Goal: Task Accomplishment & Management: Use online tool/utility

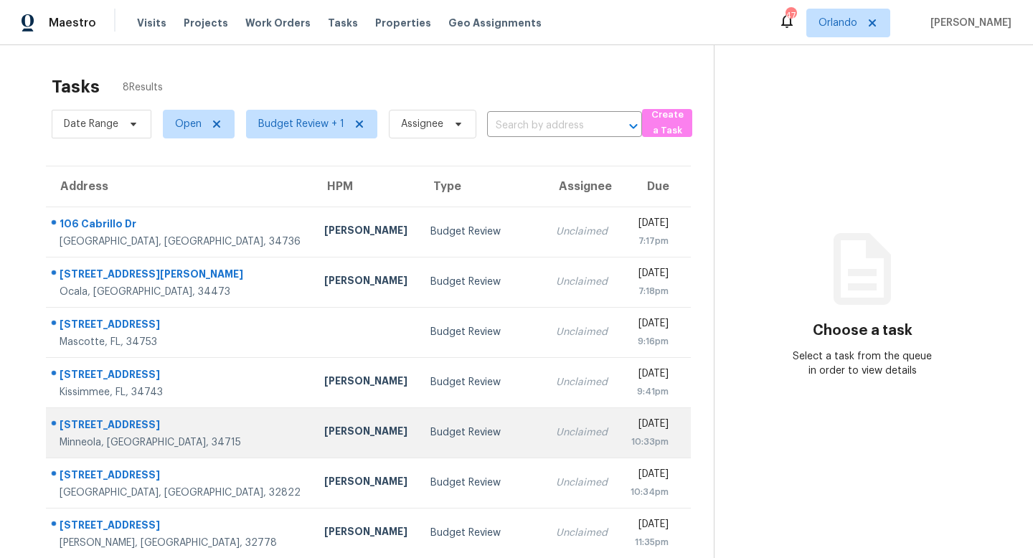
scroll to position [62, 0]
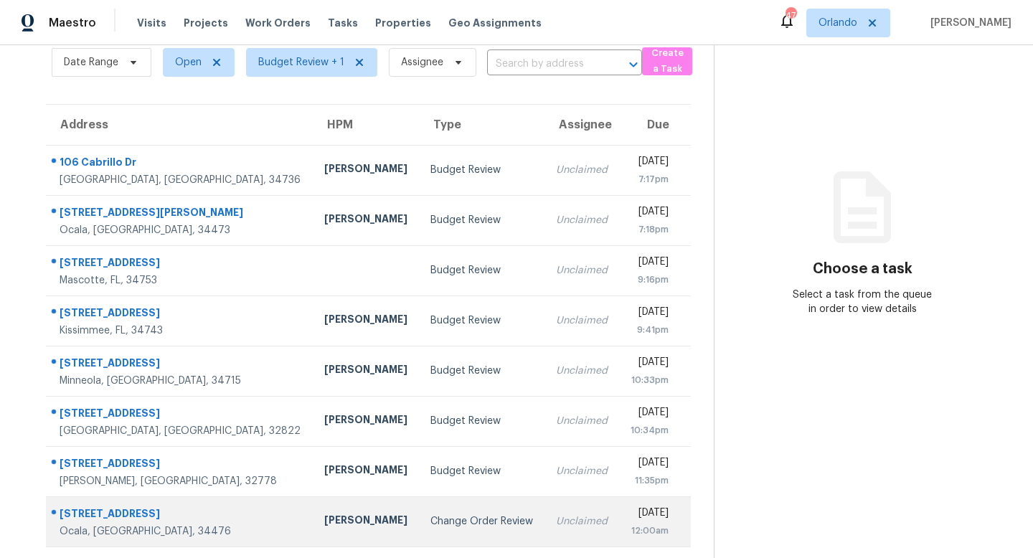
click at [430, 527] on div "Change Order Review" at bounding box center [481, 521] width 103 height 14
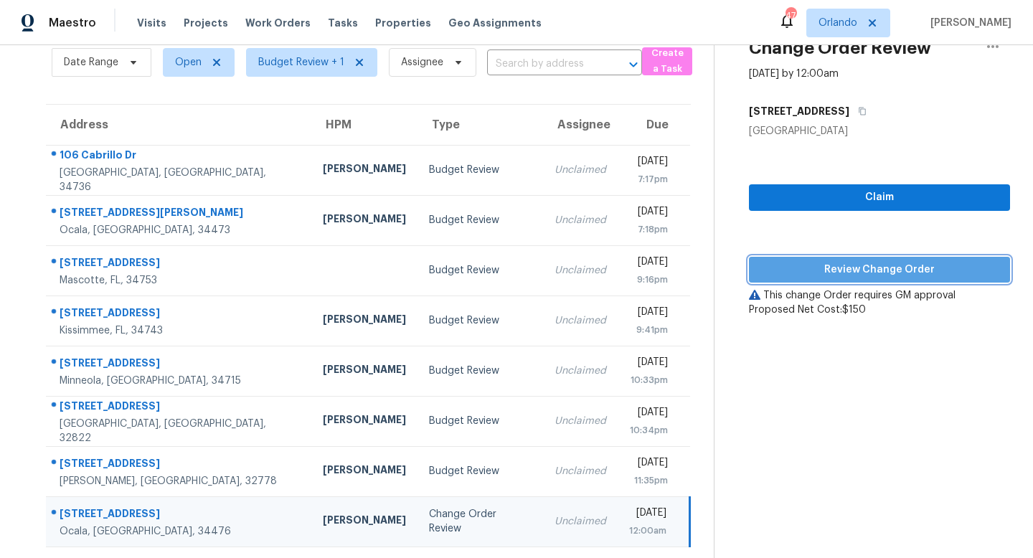
click at [878, 273] on span "Review Change Order" at bounding box center [879, 270] width 238 height 18
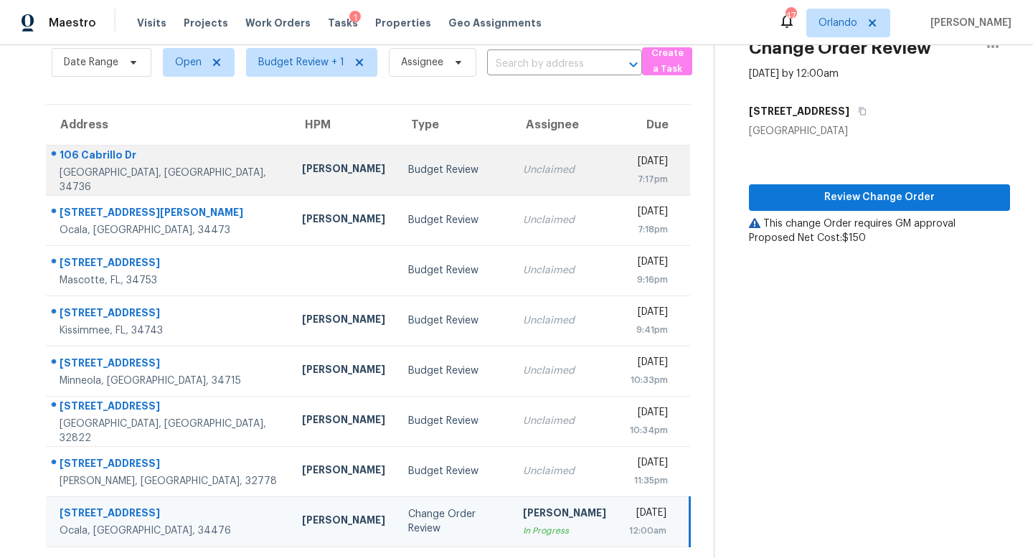
click at [418, 164] on div "Budget Review" at bounding box center [454, 170] width 93 height 14
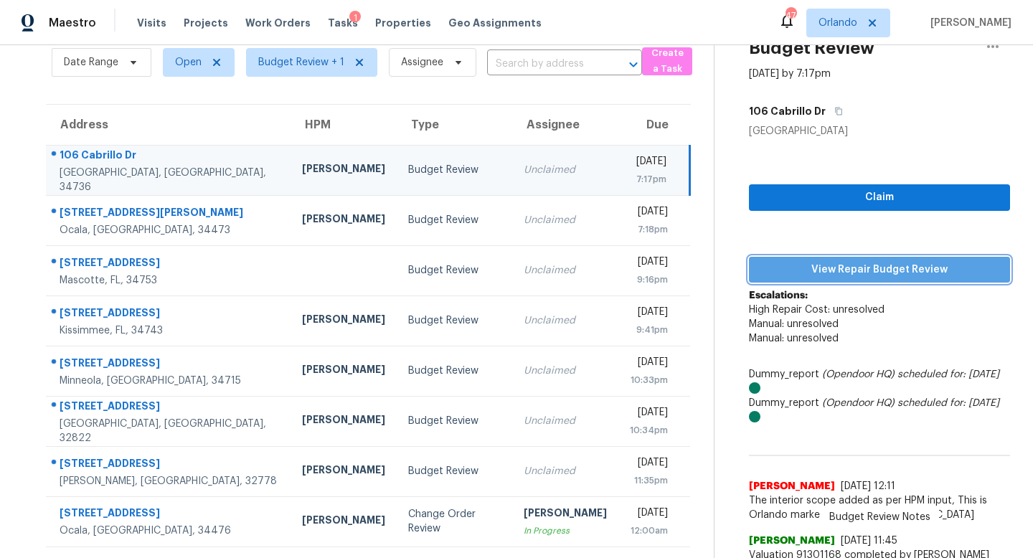
click at [866, 264] on span "View Repair Budget Review" at bounding box center [879, 270] width 238 height 18
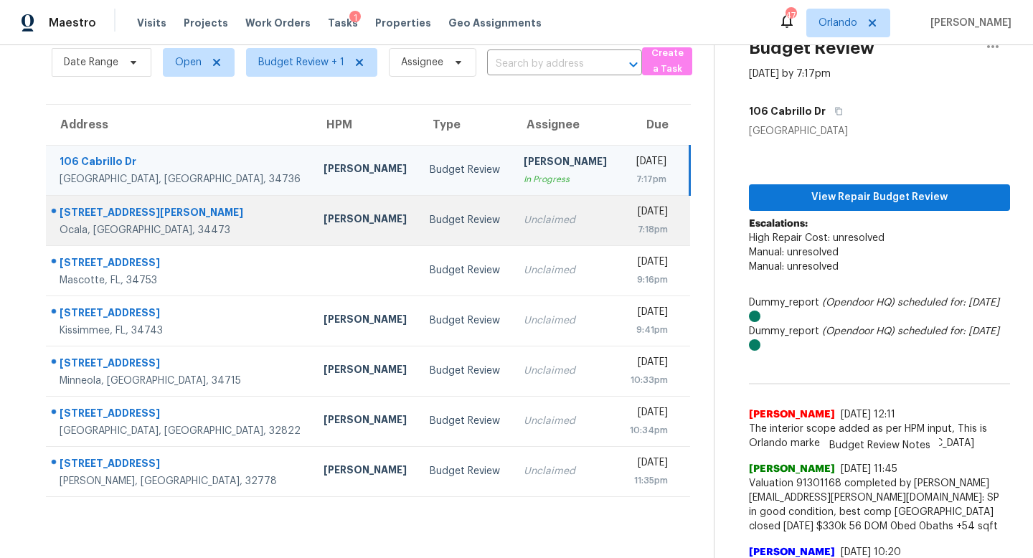
click at [430, 222] on div "Budget Review" at bounding box center [465, 220] width 70 height 14
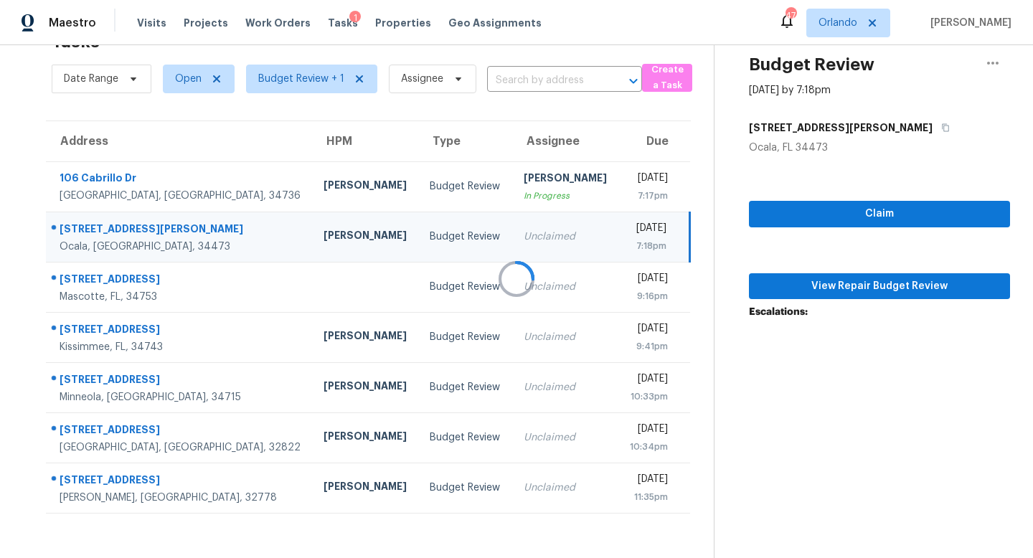
scroll to position [45, 0]
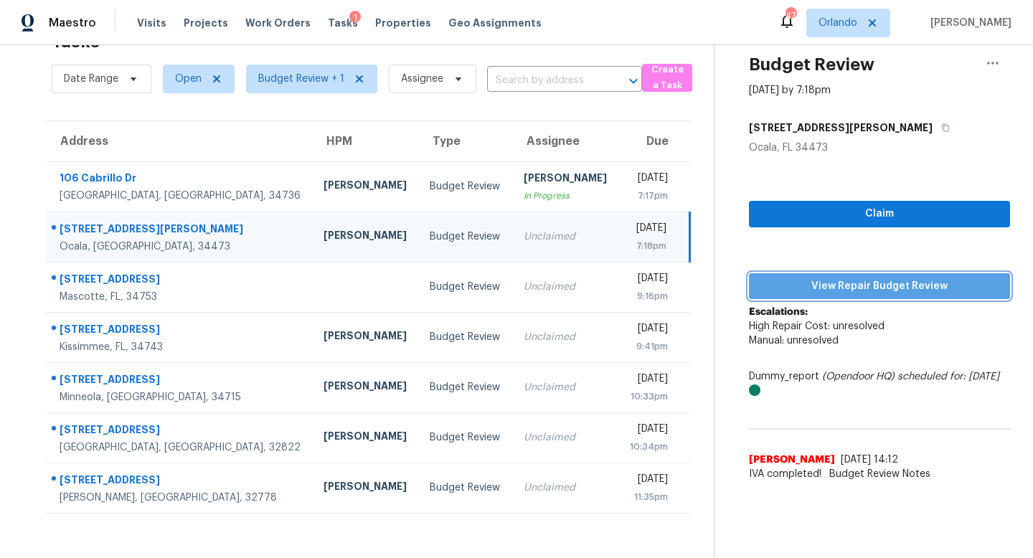
click at [915, 287] on span "View Repair Budget Review" at bounding box center [879, 287] width 238 height 18
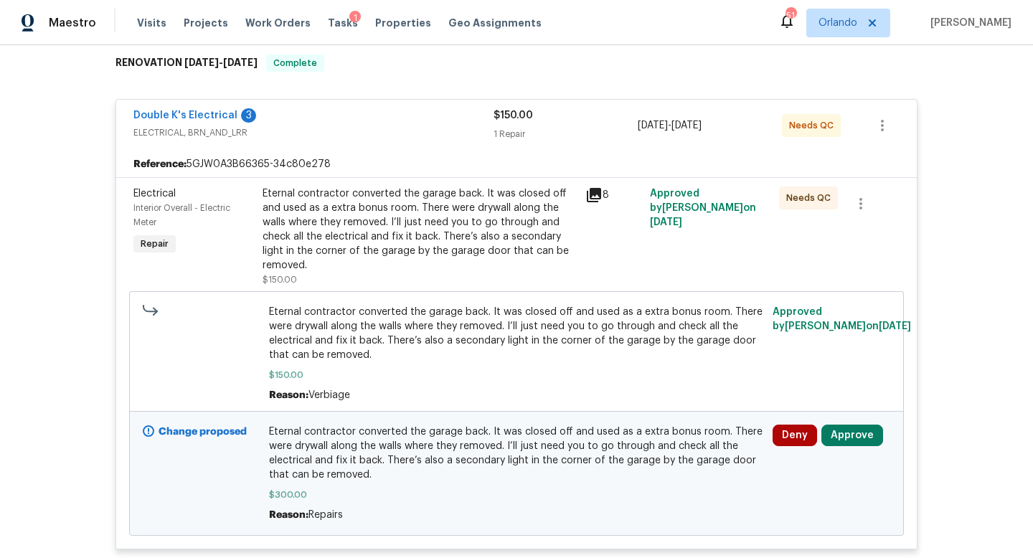
scroll to position [363, 0]
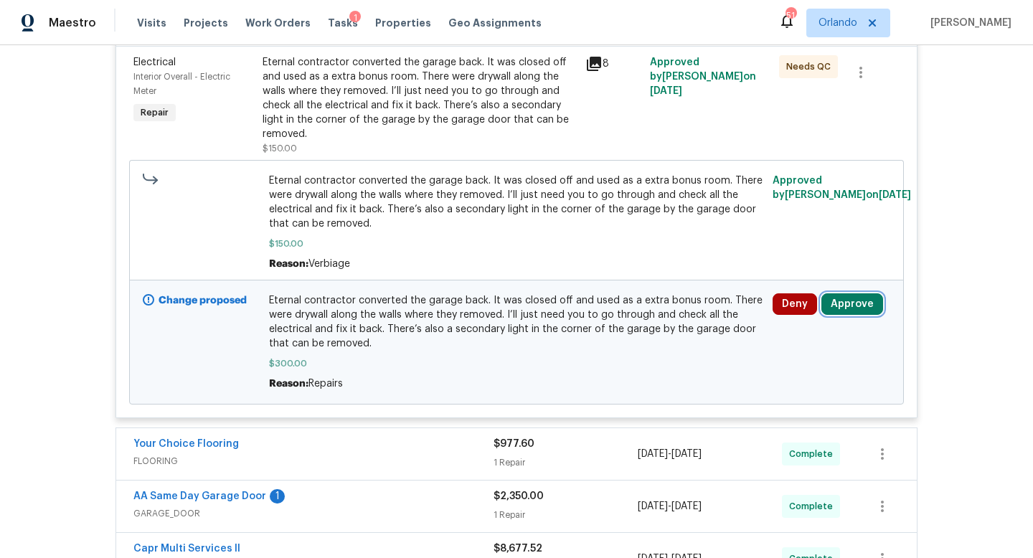
click at [851, 306] on button "Approve" at bounding box center [852, 304] width 62 height 22
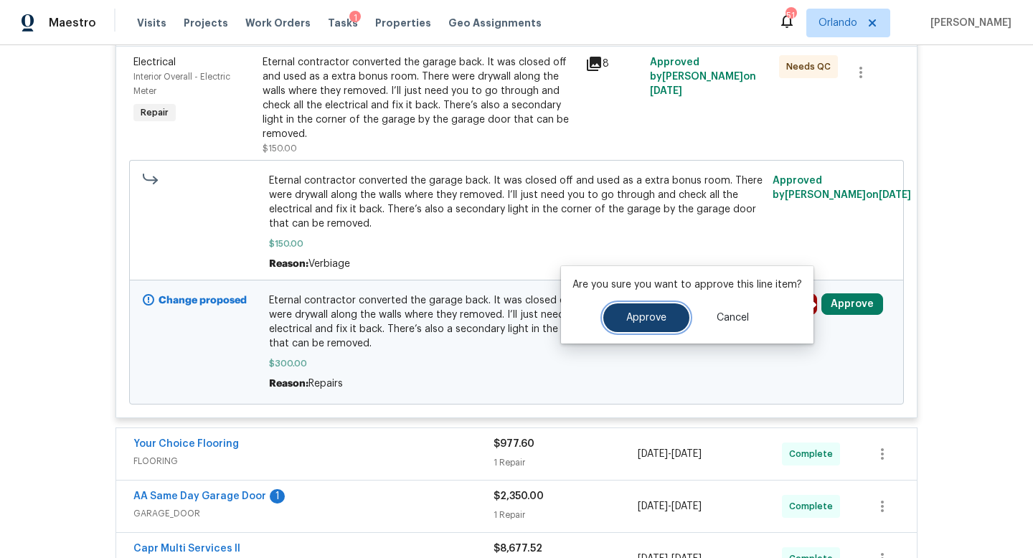
click at [639, 314] on span "Approve" at bounding box center [646, 318] width 40 height 11
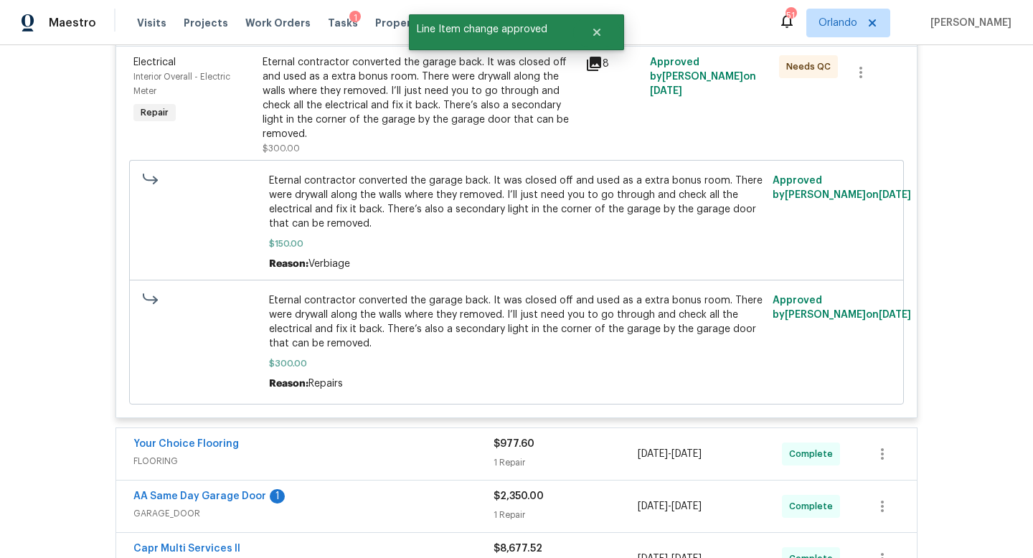
scroll to position [0, 0]
